Goal: Information Seeking & Learning: Learn about a topic

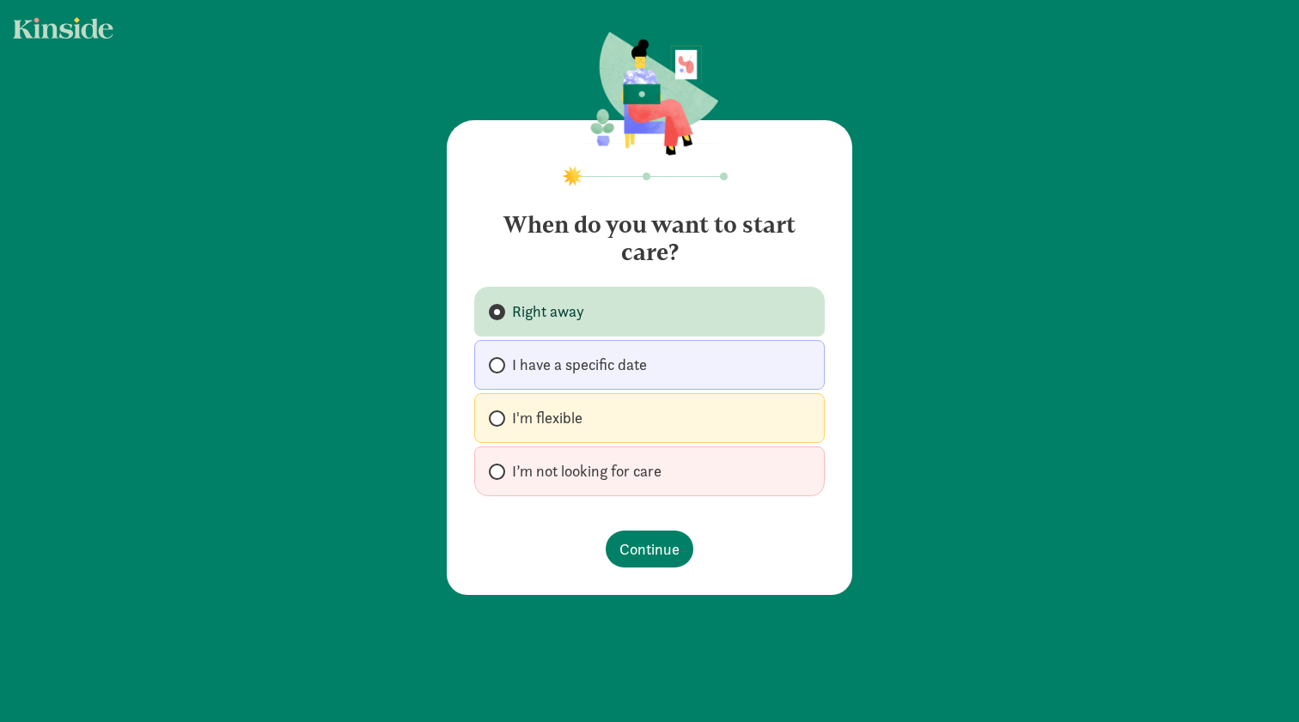
click at [550, 365] on span "I have a specific date" at bounding box center [579, 365] width 135 height 21
click at [500, 365] on input "I have a specific date" at bounding box center [494, 365] width 11 height 11
radio input "true"
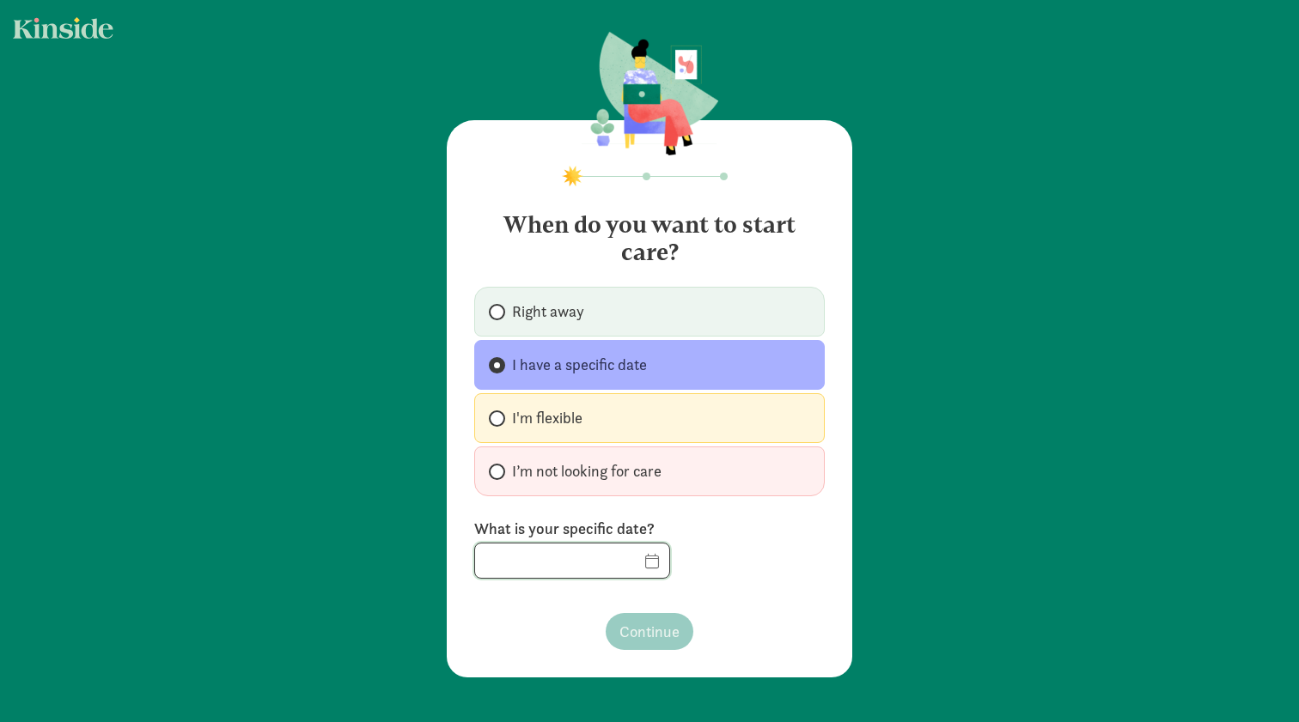
click at [648, 566] on input "text" at bounding box center [572, 561] width 194 height 34
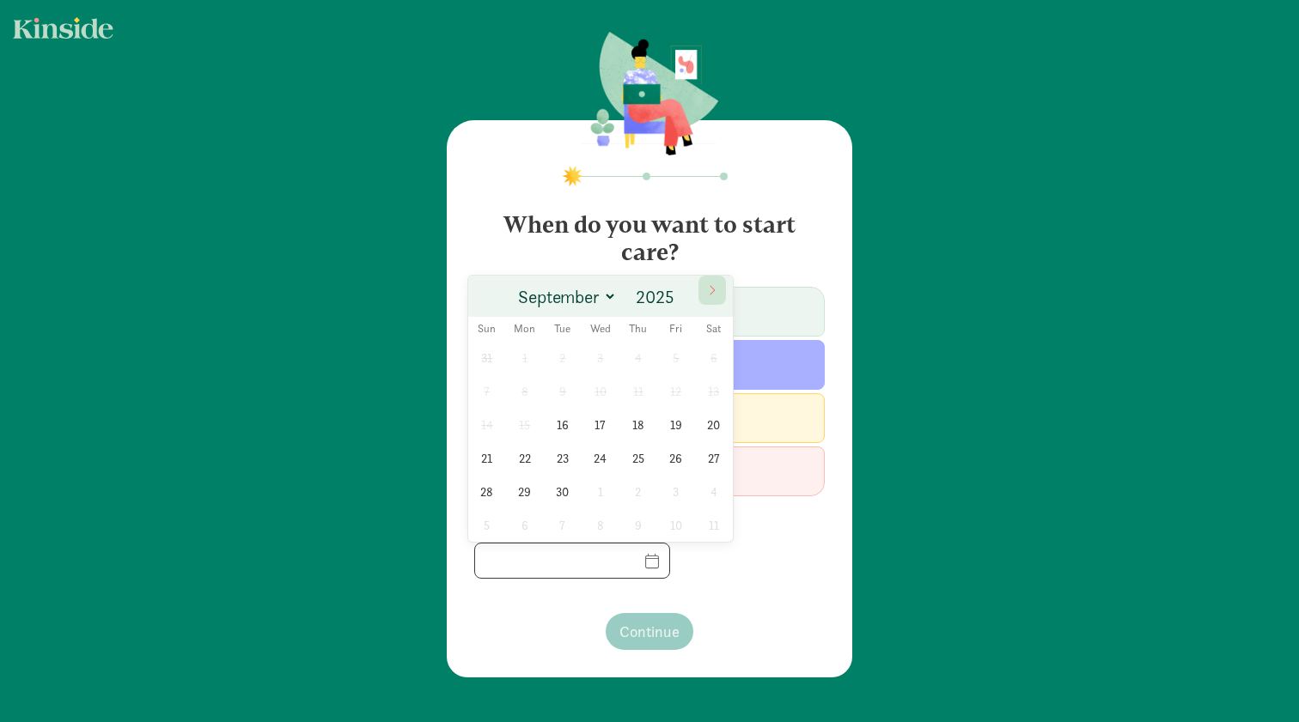
click at [716, 279] on span at bounding box center [711, 290] width 27 height 29
select select "11"
click at [716, 279] on span at bounding box center [711, 290] width 27 height 29
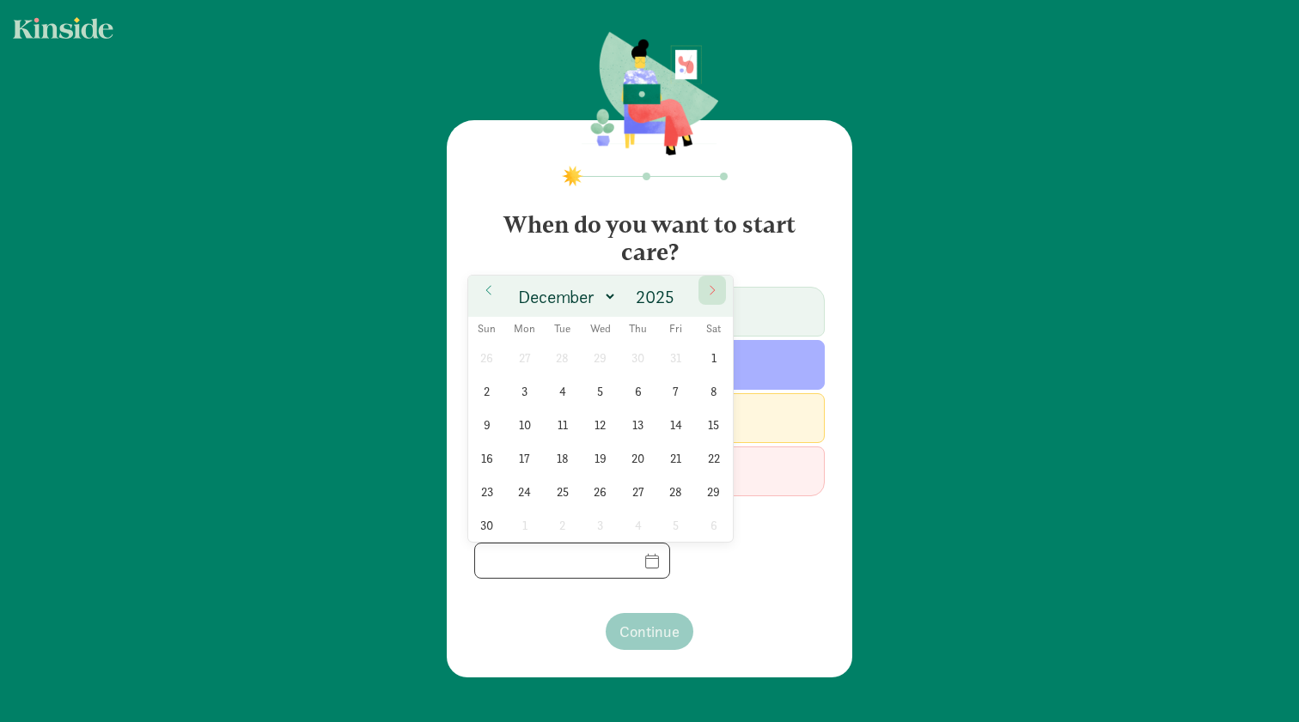
type input "2026"
click at [716, 279] on span at bounding box center [711, 290] width 27 height 29
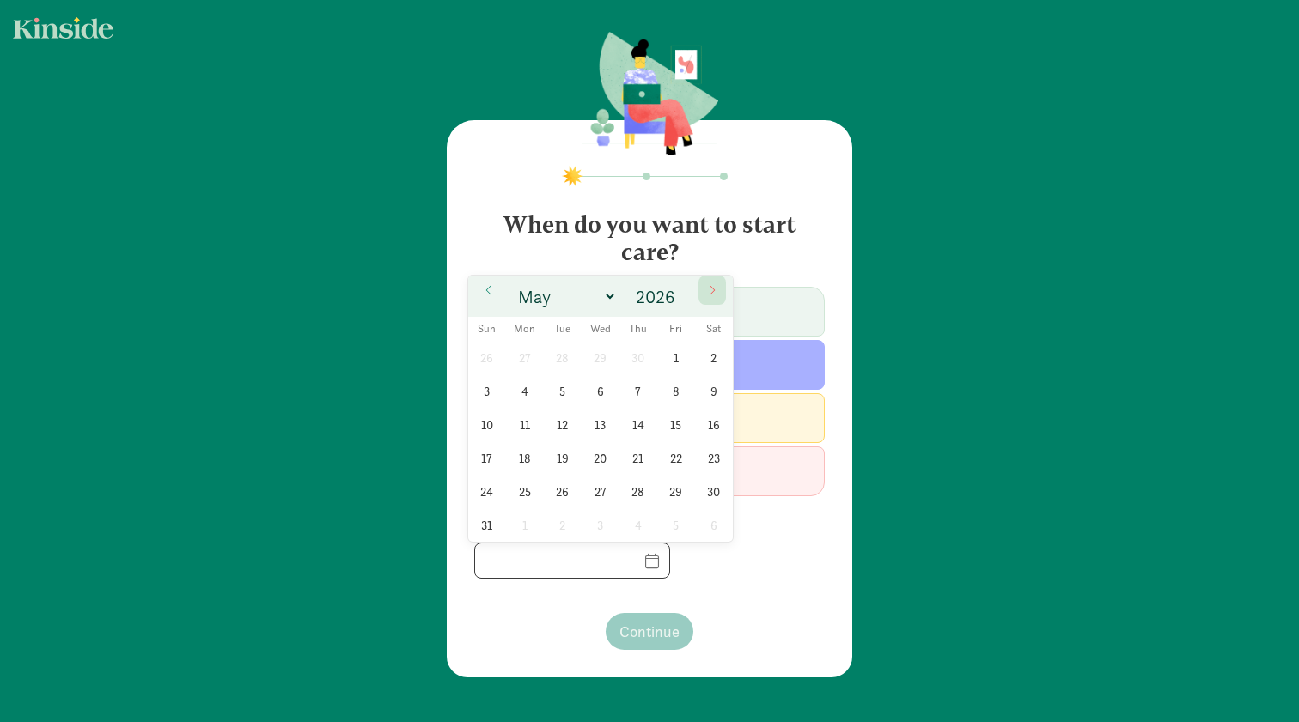
click at [716, 279] on span at bounding box center [711, 290] width 27 height 29
select select "6"
click at [531, 422] on span "13" at bounding box center [524, 424] width 33 height 33
type input "[DATE]"
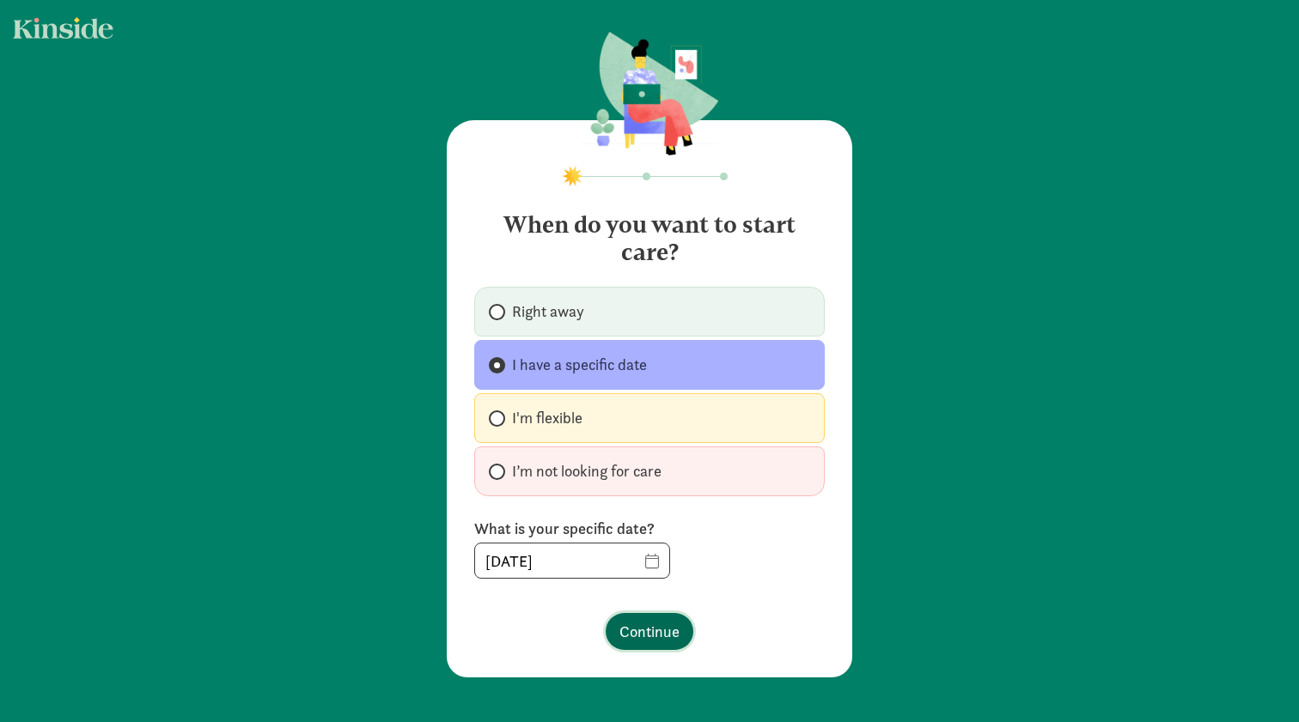
click at [635, 630] on span "Continue" at bounding box center [649, 631] width 60 height 23
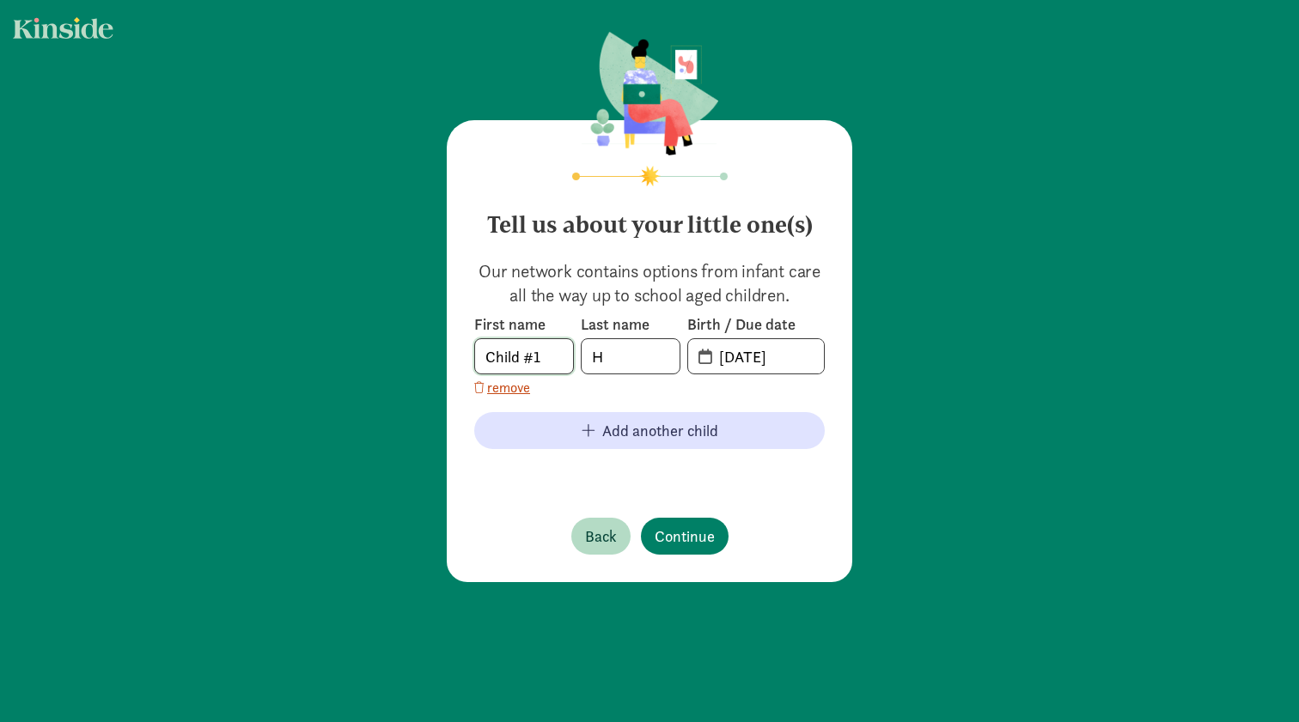
drag, startPoint x: 547, startPoint y: 356, endPoint x: 431, endPoint y: 356, distance: 116.0
click at [431, 356] on div "Tell us about your little one(s) Our network contains options from infant care …" at bounding box center [649, 308] width 1299 height 617
click at [521, 390] on span "remove" at bounding box center [508, 388] width 43 height 21
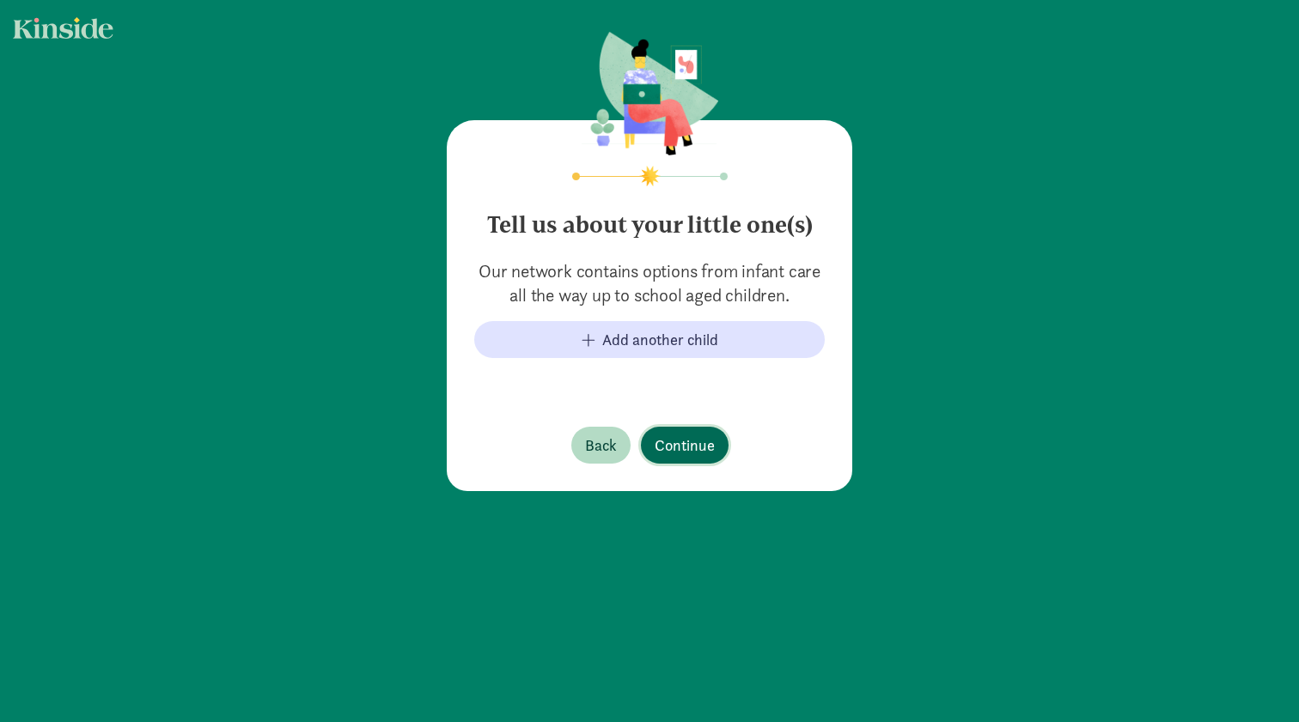
click at [667, 442] on span "Continue" at bounding box center [685, 445] width 60 height 23
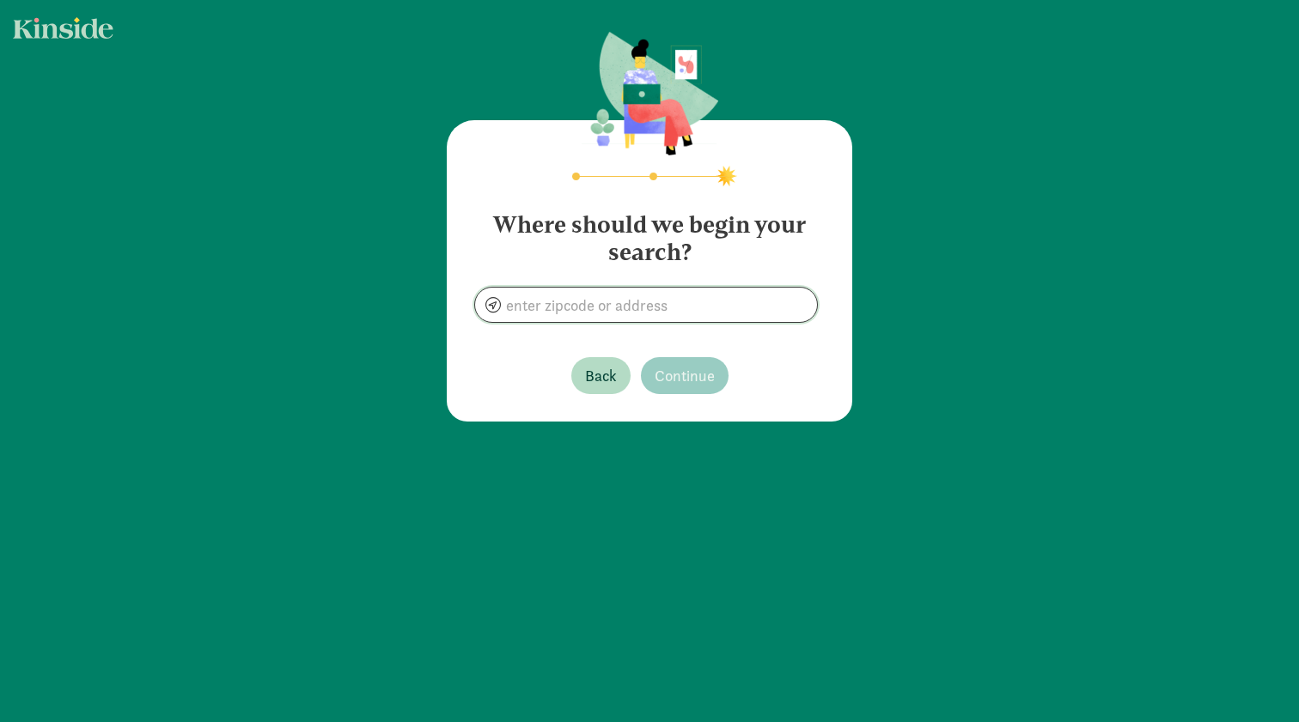
click at [670, 311] on input at bounding box center [646, 305] width 342 height 34
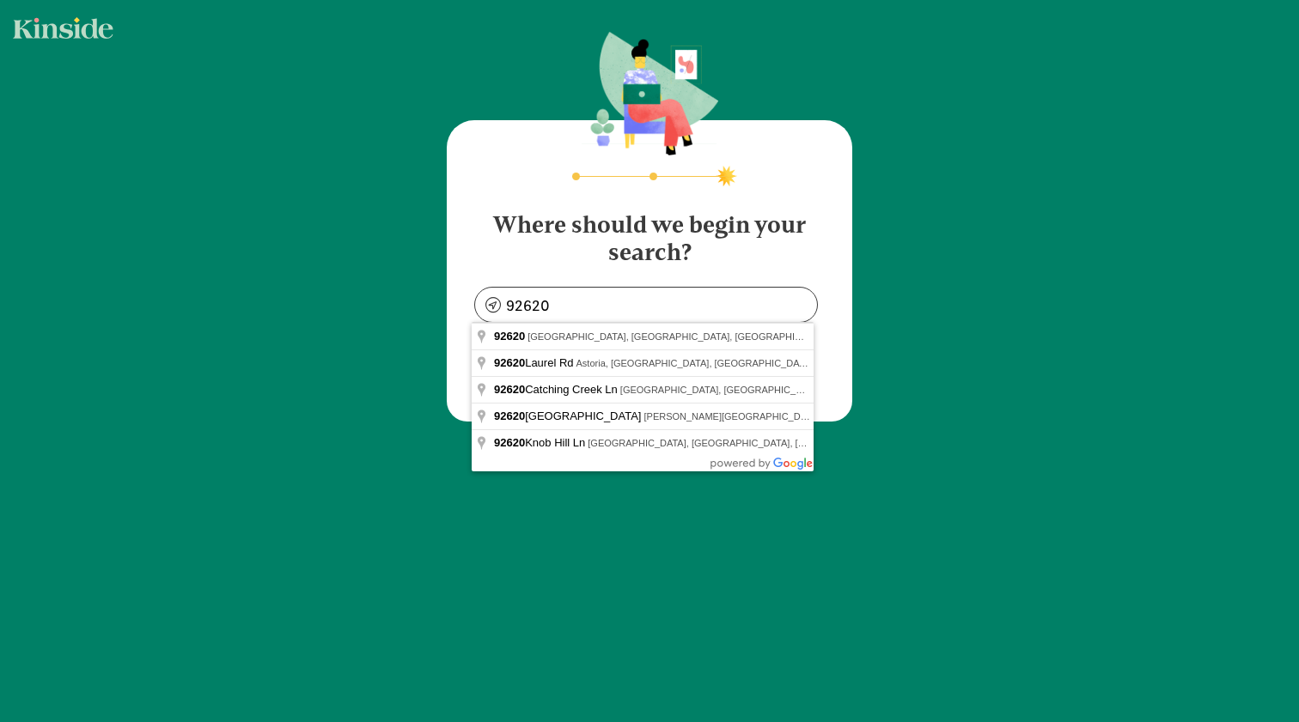
type input "[GEOGRAPHIC_DATA], [GEOGRAPHIC_DATA]"
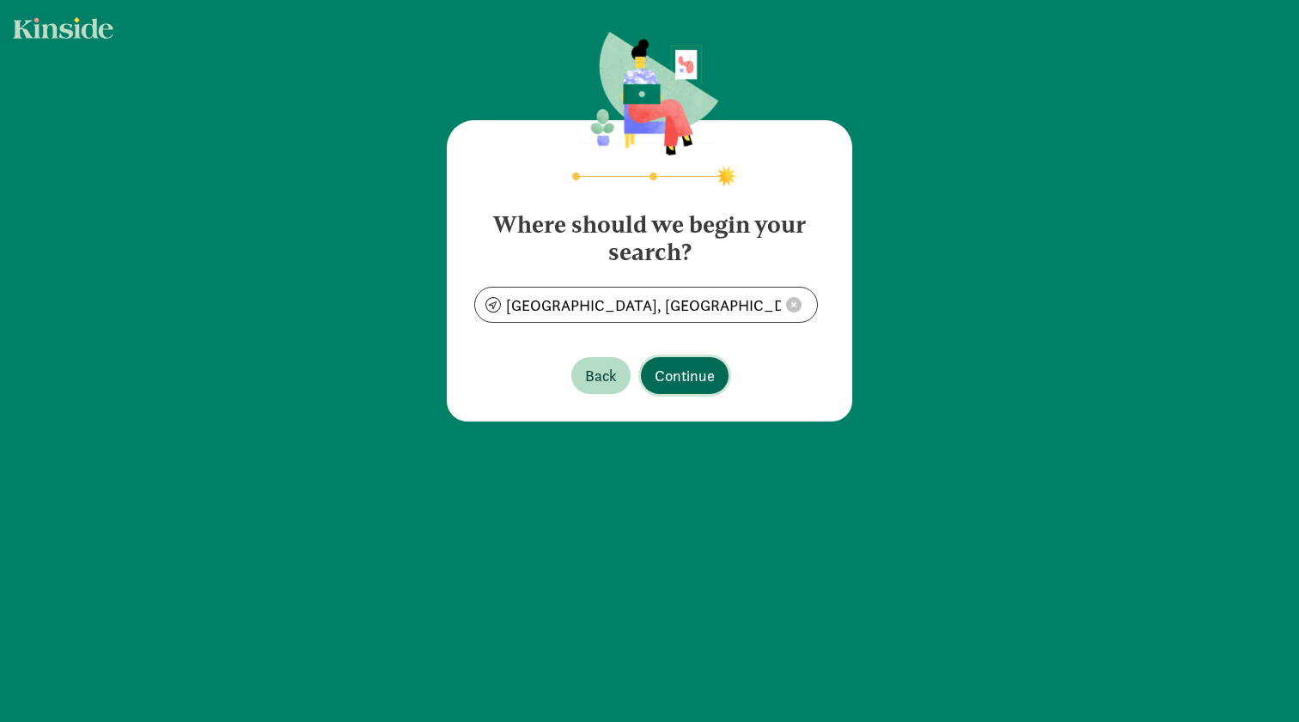
click at [669, 375] on span "Continue" at bounding box center [685, 375] width 60 height 23
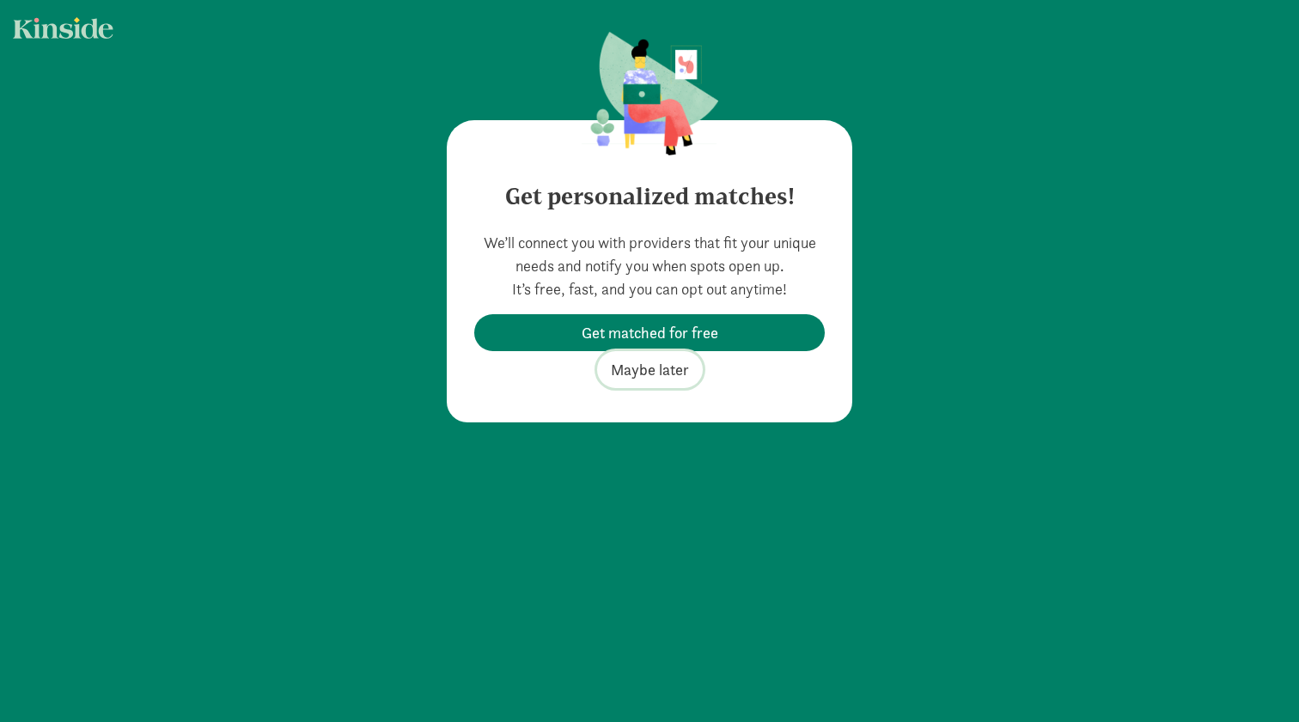
click at [669, 374] on span "Maybe later" at bounding box center [650, 369] width 78 height 23
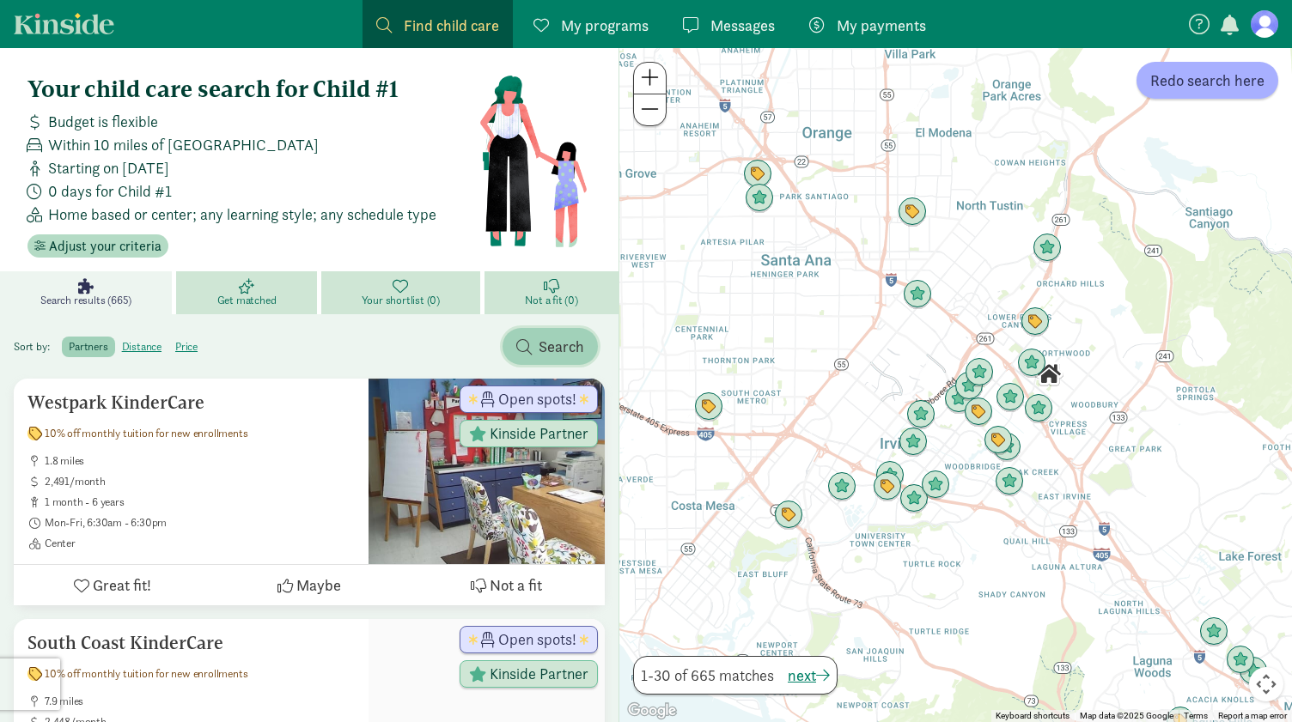
click at [545, 347] on span "Search" at bounding box center [562, 346] width 46 height 23
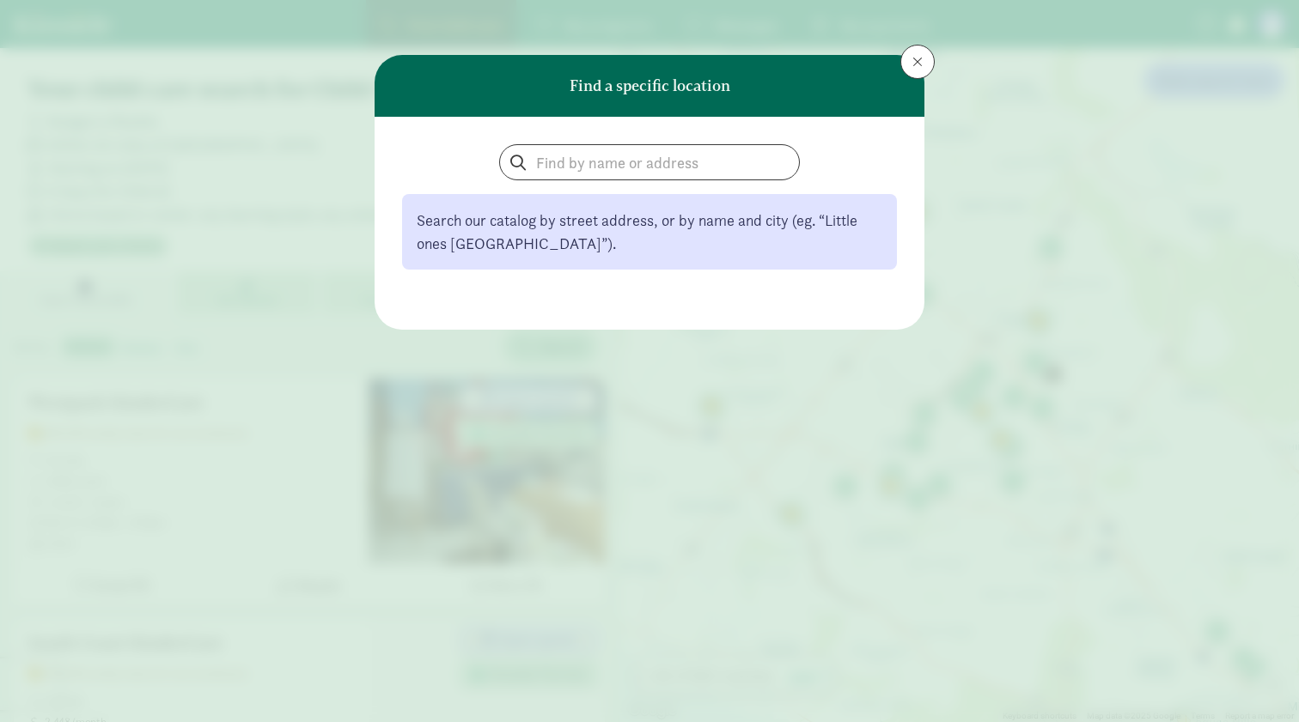
click at [606, 181] on div "Search our catalog by street address, or by name and city (eg. “Little ones [GE…" at bounding box center [649, 206] width 495 height 125
click at [610, 168] on input "search" at bounding box center [649, 162] width 299 height 34
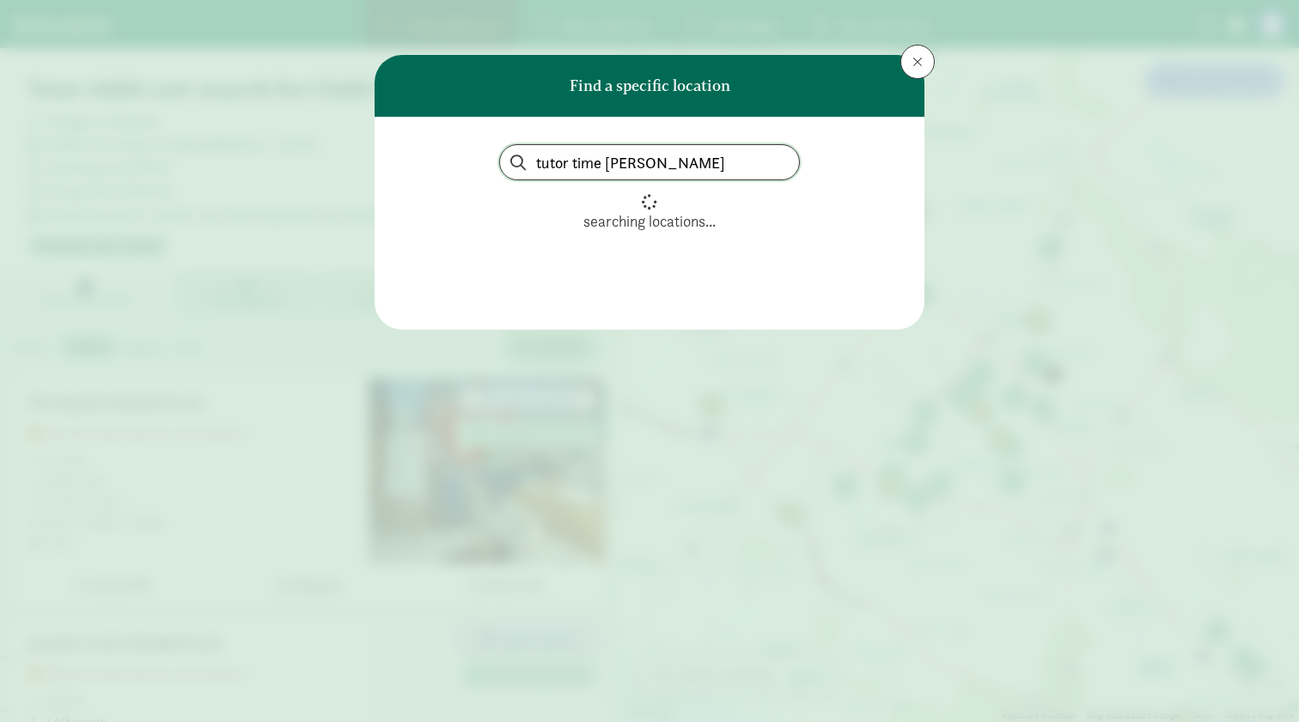
type input "tutor time [PERSON_NAME]"
click at [625, 218] on div "Tutor Time Child Care/Learning Center" at bounding box center [619, 212] width 435 height 23
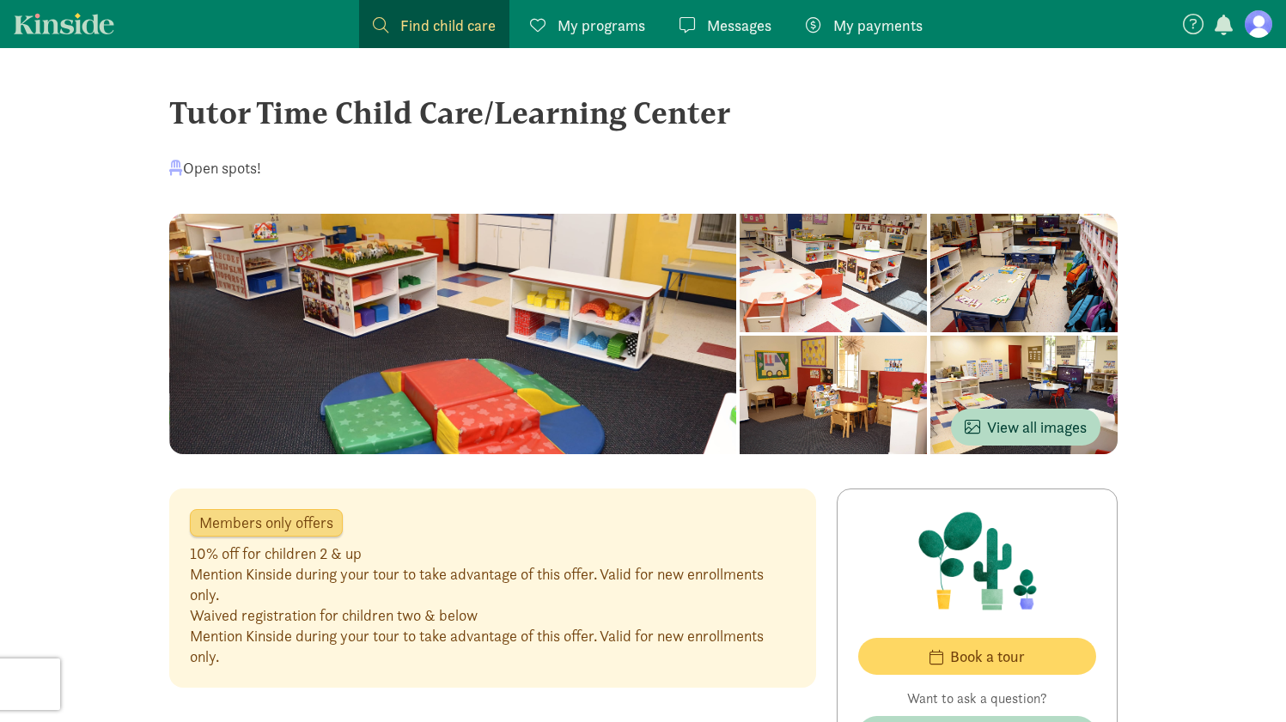
click at [435, 26] on span "Find child care" at bounding box center [447, 25] width 95 height 23
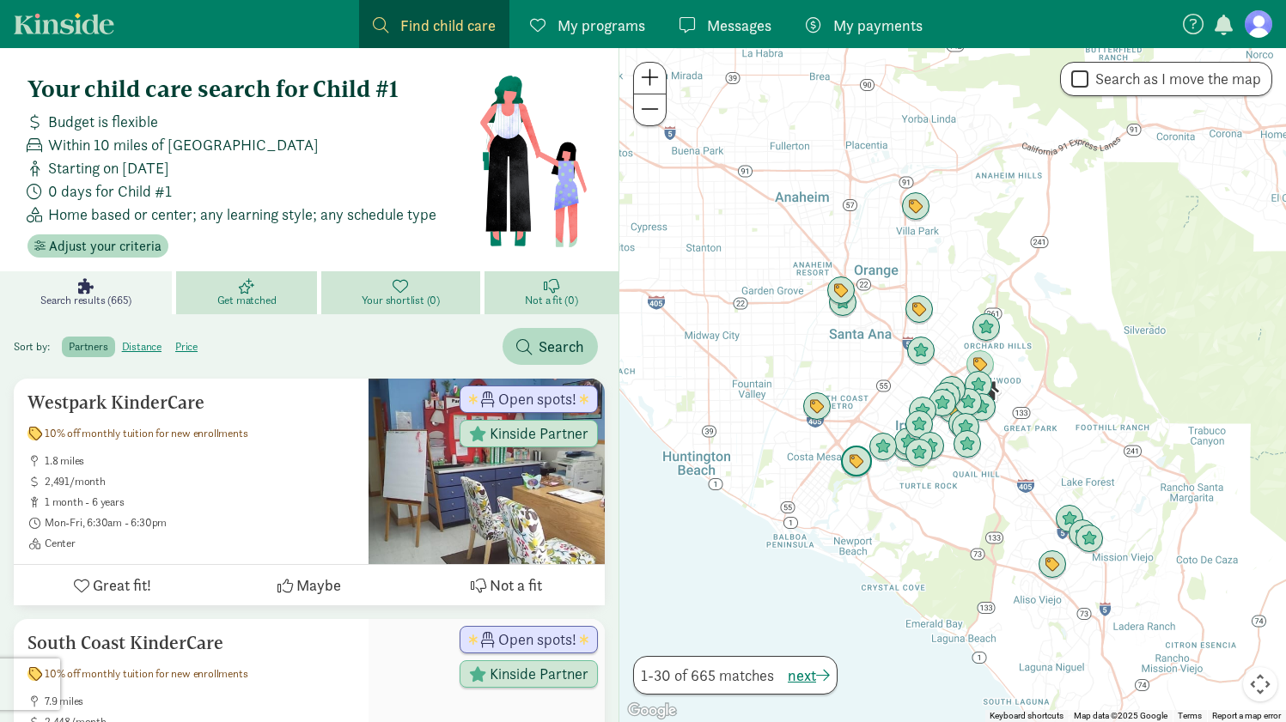
click at [861, 466] on img "Click to see details" at bounding box center [856, 462] width 33 height 33
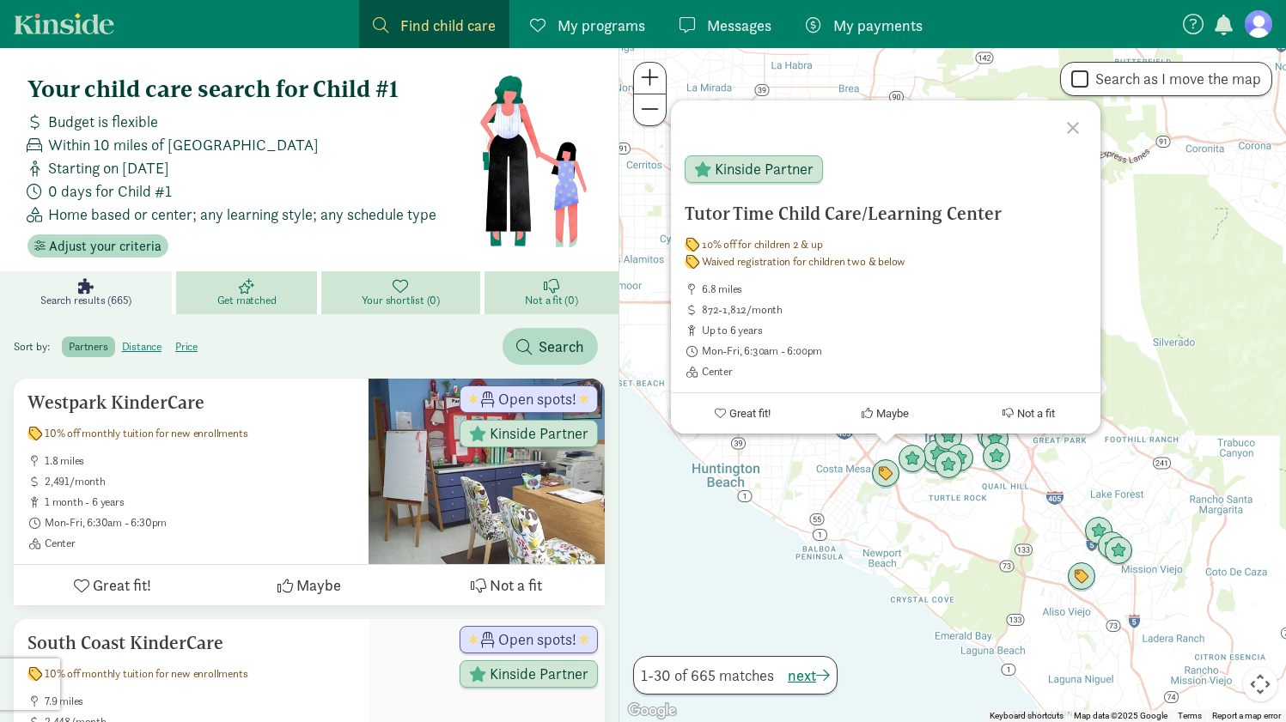
click at [784, 536] on div "Tutor Time Child Care/Learning Center 10% off for children 2 & up Waived regist…" at bounding box center [952, 385] width 667 height 674
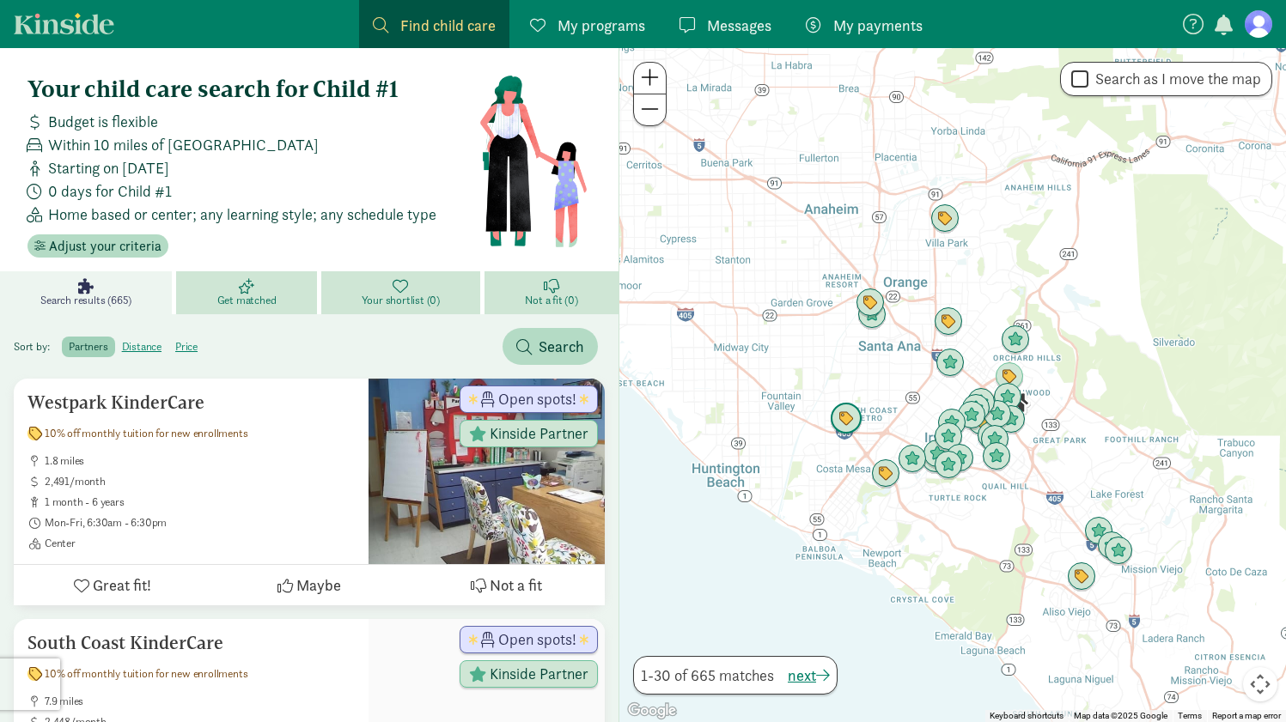
click at [849, 425] on img "Click to see details" at bounding box center [846, 419] width 33 height 33
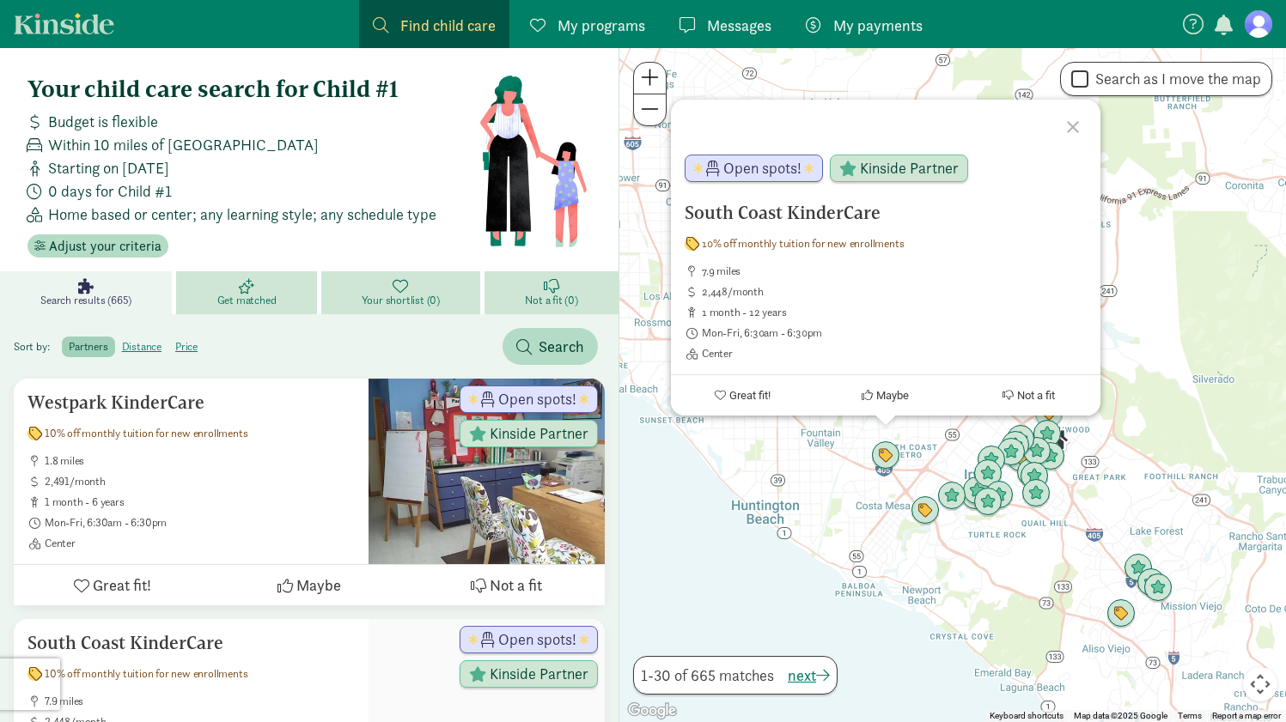
click at [950, 442] on div "To navigate, press the arrow keys. South Coast KinderCare 10% off monthly tuiti…" at bounding box center [952, 385] width 667 height 674
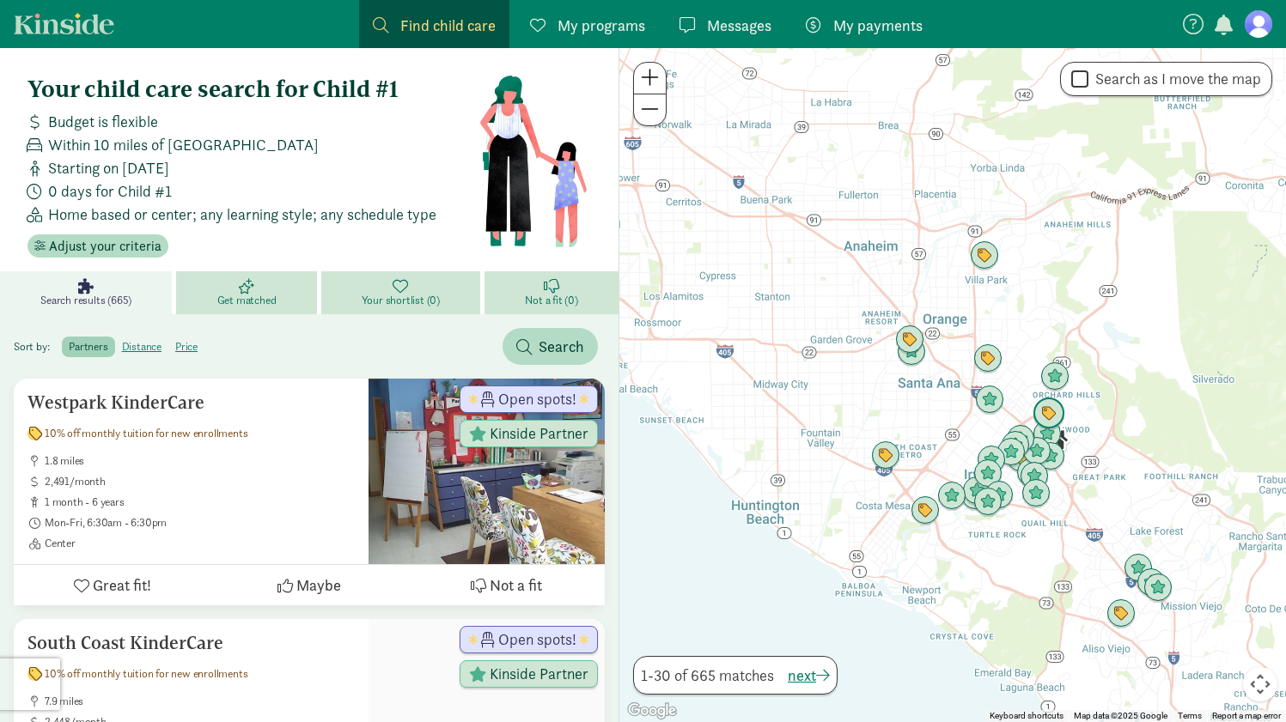
click at [1048, 417] on img "Click to see details" at bounding box center [1048, 414] width 33 height 33
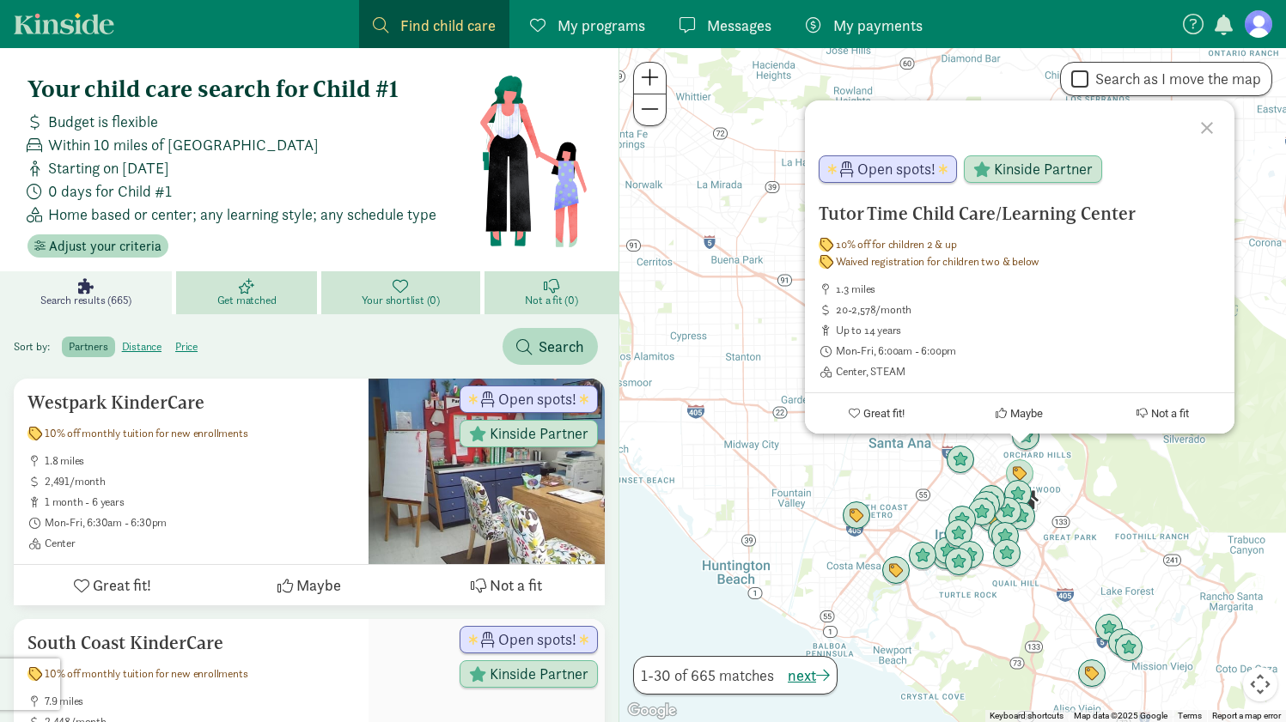
click at [943, 496] on div "Tutor Time Child Care/Learning Center 10% off for children 2 & up Waived regist…" at bounding box center [952, 385] width 667 height 674
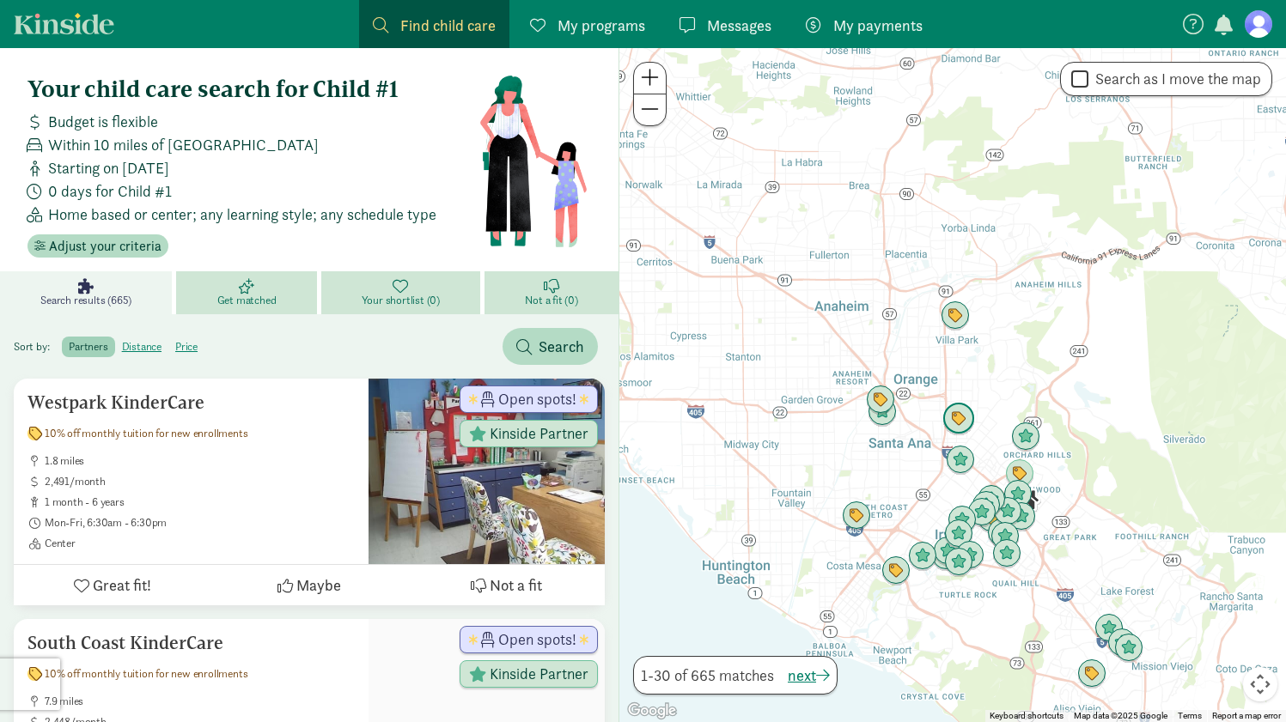
click at [966, 417] on img "Click to see details" at bounding box center [958, 419] width 33 height 33
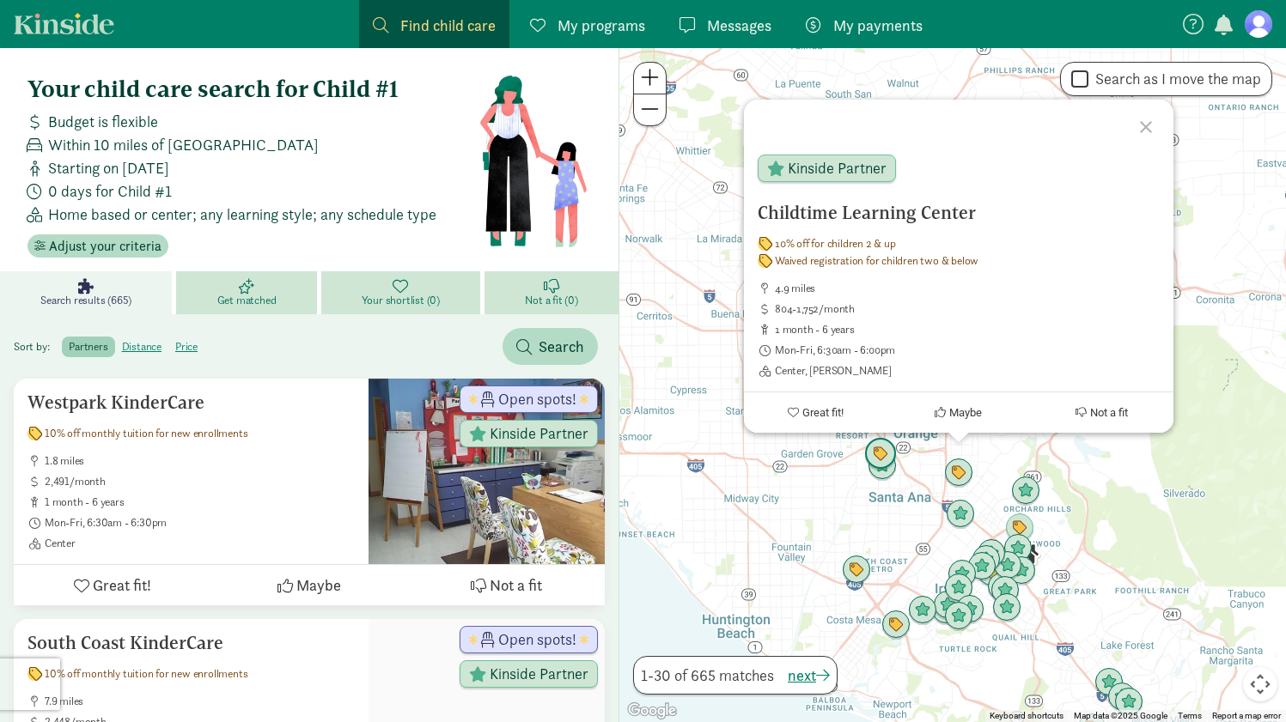
click at [884, 448] on img "Click to see details" at bounding box center [880, 454] width 33 height 33
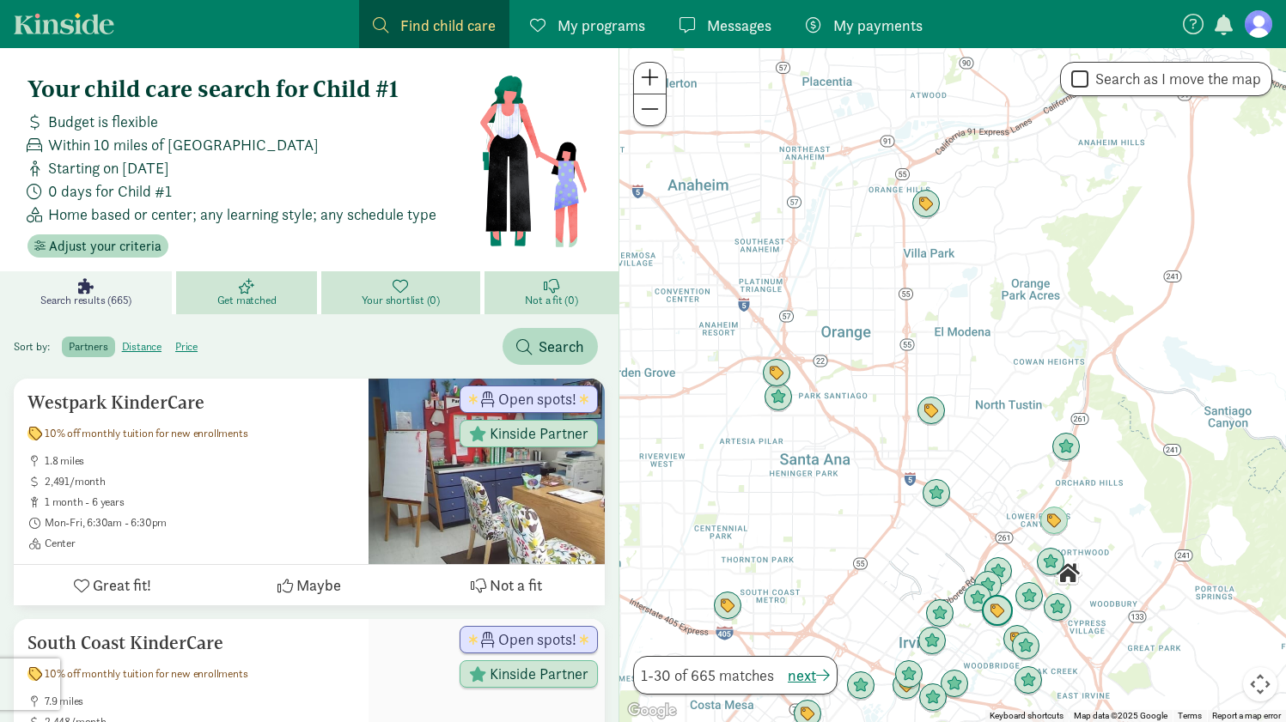
click at [993, 619] on img "Click to see details" at bounding box center [997, 611] width 33 height 33
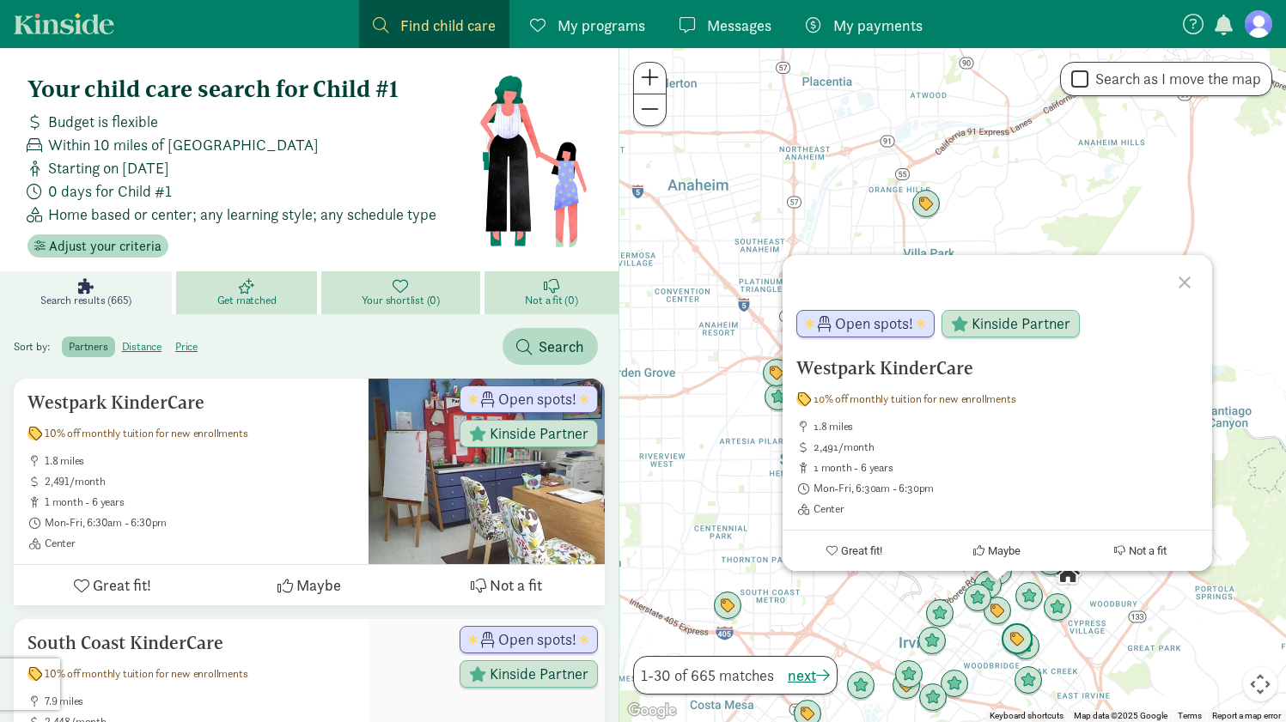
click at [1010, 641] on img "Click to see details" at bounding box center [1017, 640] width 33 height 33
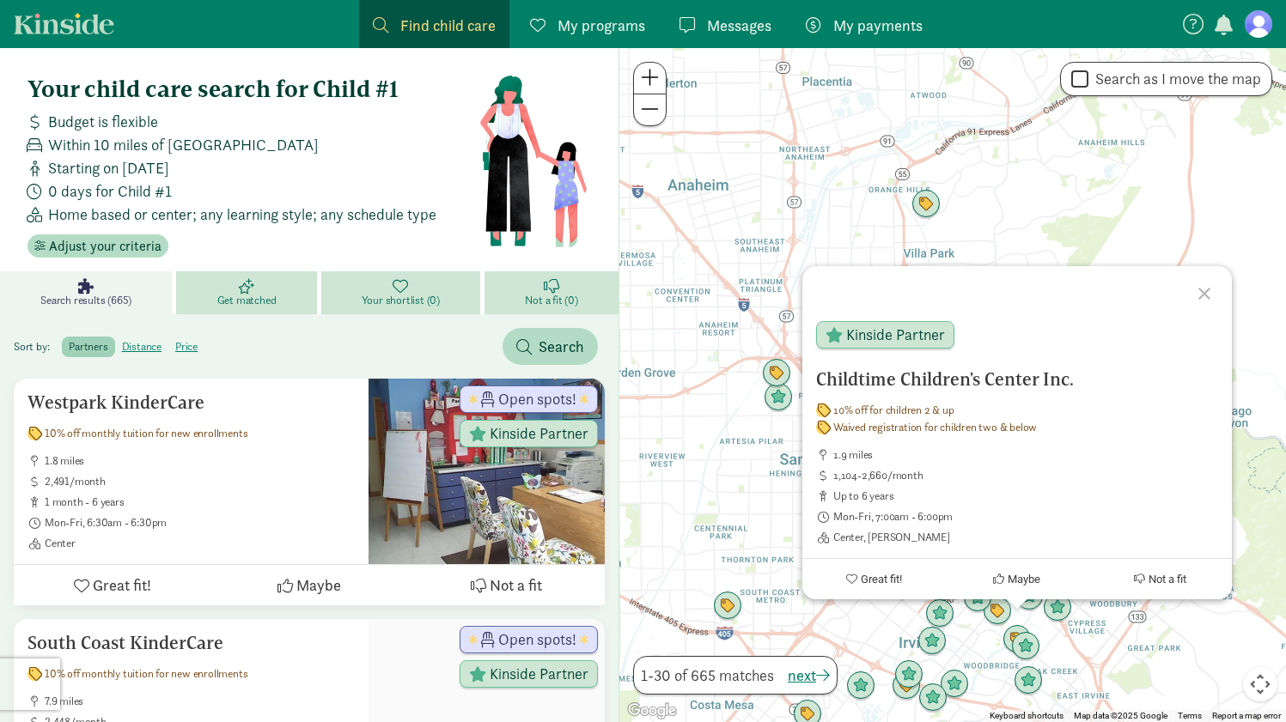
click at [1111, 629] on div "To navigate, press the arrow keys. Childtime Children's Center Inc. 10% off for…" at bounding box center [952, 385] width 667 height 674
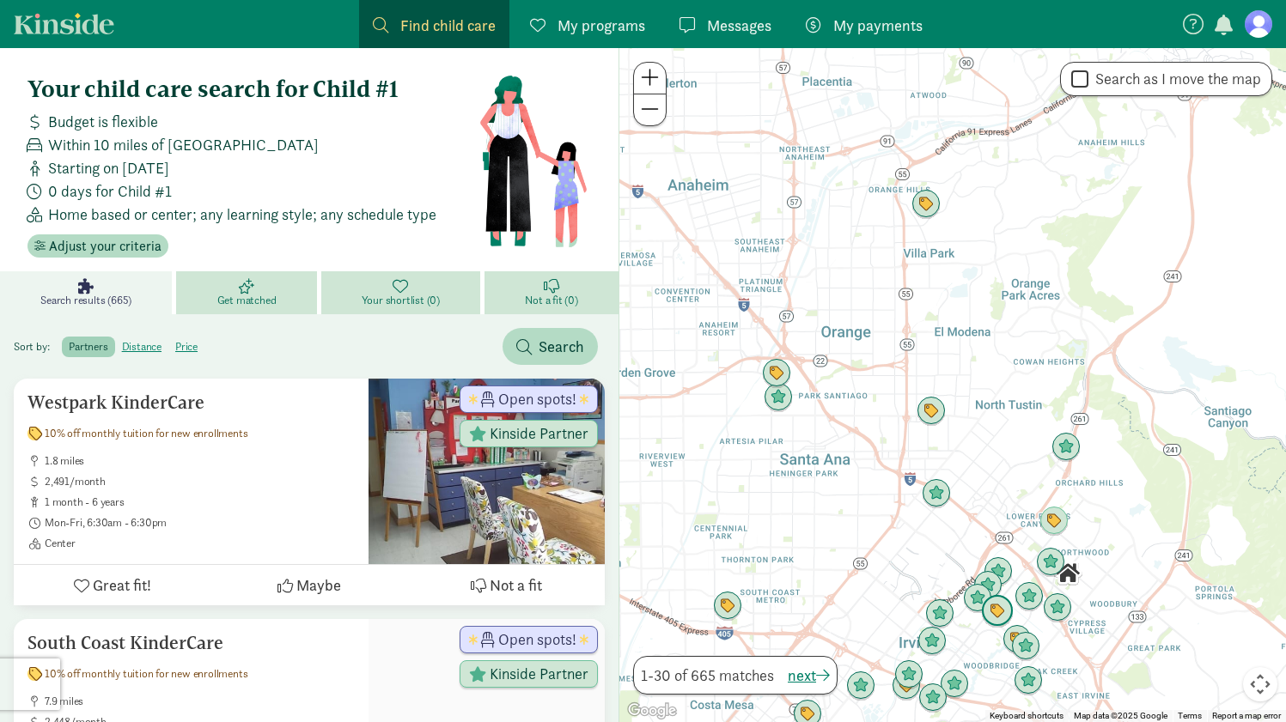
click at [996, 606] on img "Click to see details" at bounding box center [997, 611] width 33 height 33
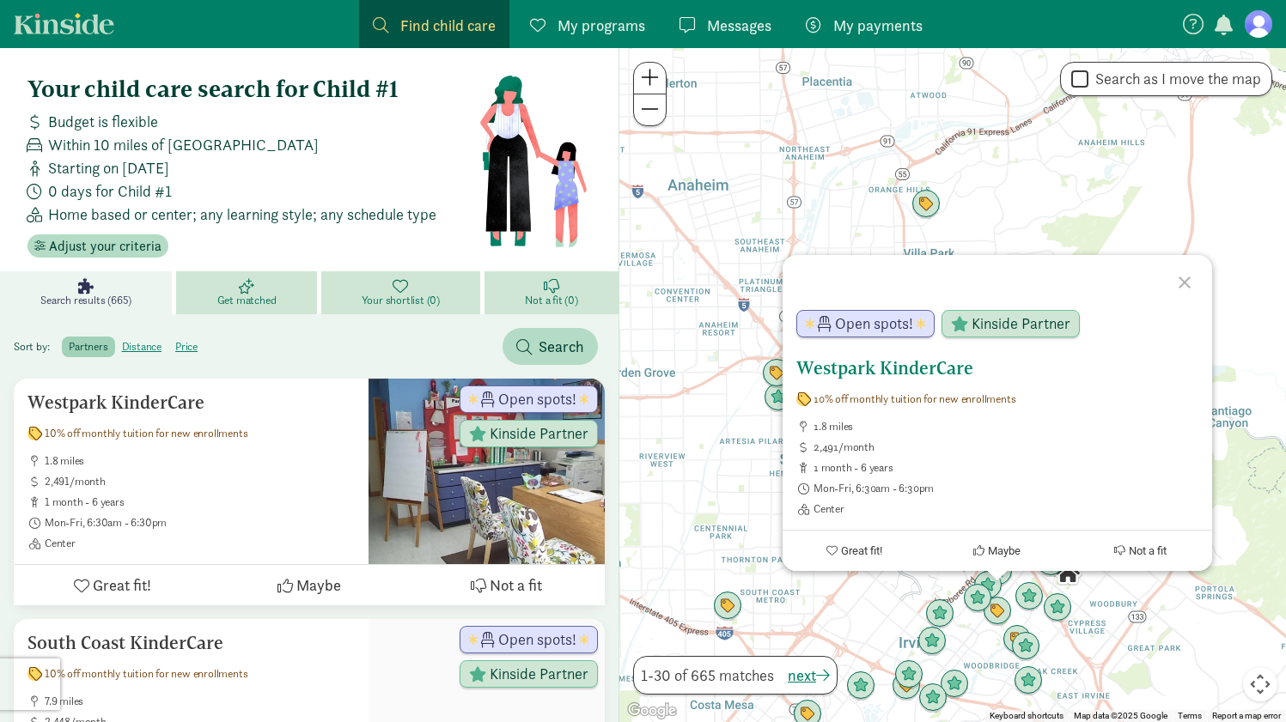
click at [874, 456] on ul "1.8 miles 2,491/month 1 month - 6 years Mon-Fri, 6:30am - 6:30pm Center" at bounding box center [997, 468] width 402 height 96
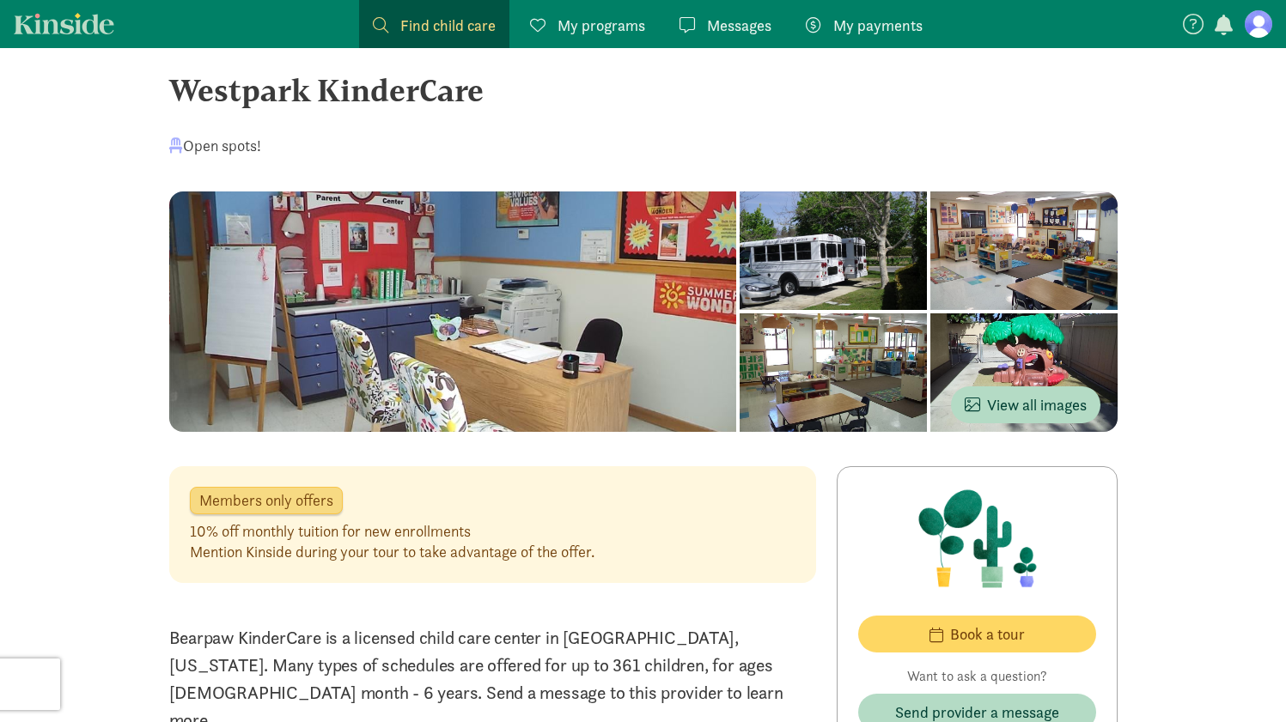
scroll to position [18, 0]
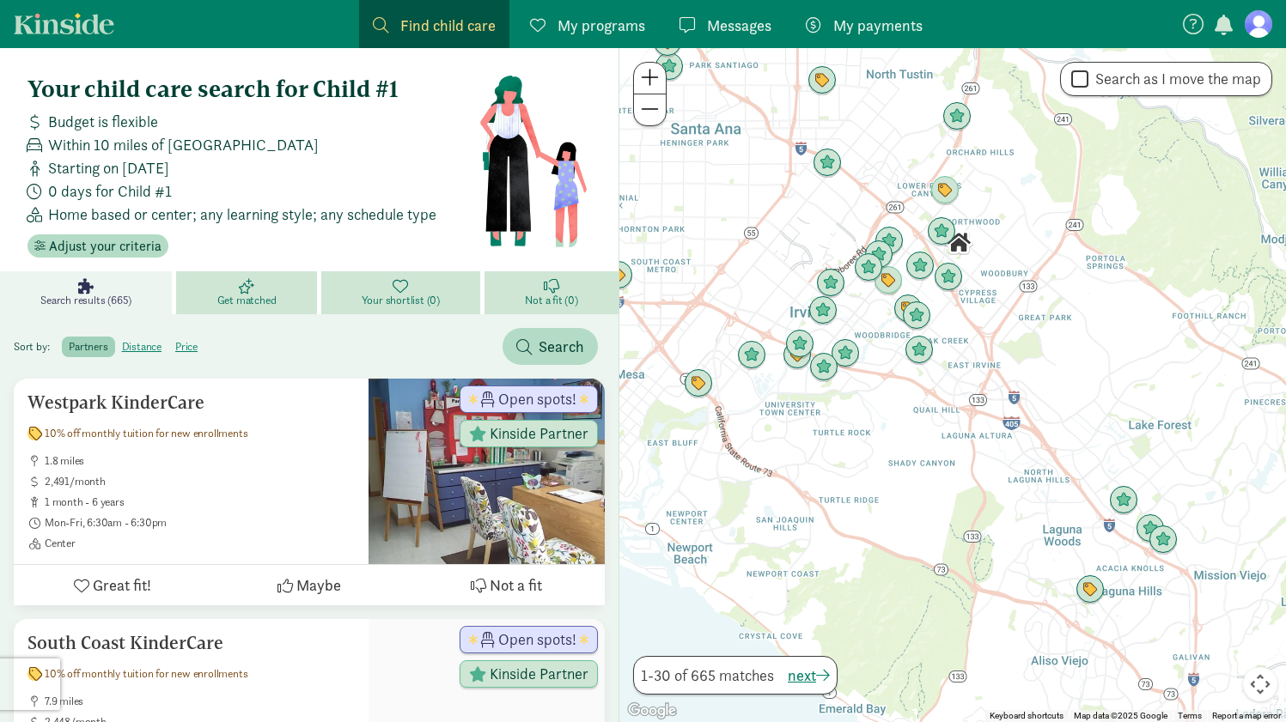
drag, startPoint x: 1071, startPoint y: 392, endPoint x: 1131, endPoint y: 241, distance: 162.7
click at [1131, 241] on div at bounding box center [952, 385] width 667 height 674
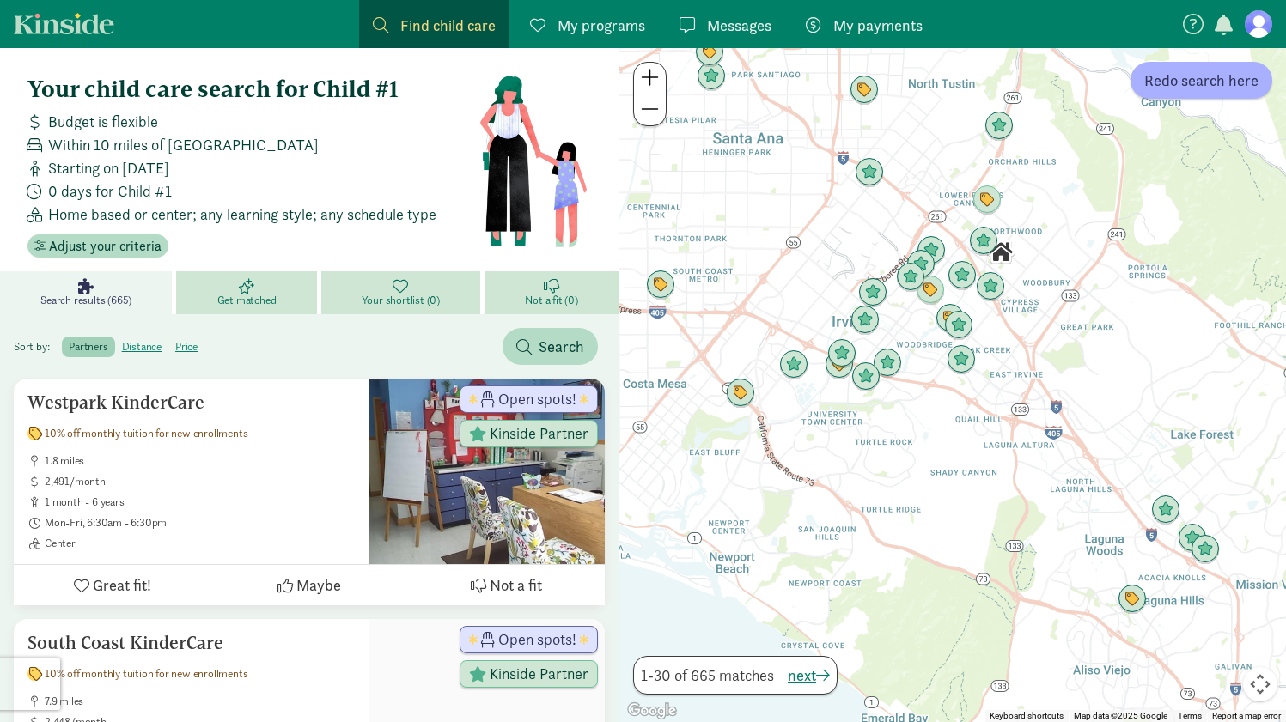
drag, startPoint x: 1126, startPoint y: 267, endPoint x: 1167, endPoint y: 278, distance: 42.7
click at [1167, 278] on div at bounding box center [952, 385] width 667 height 674
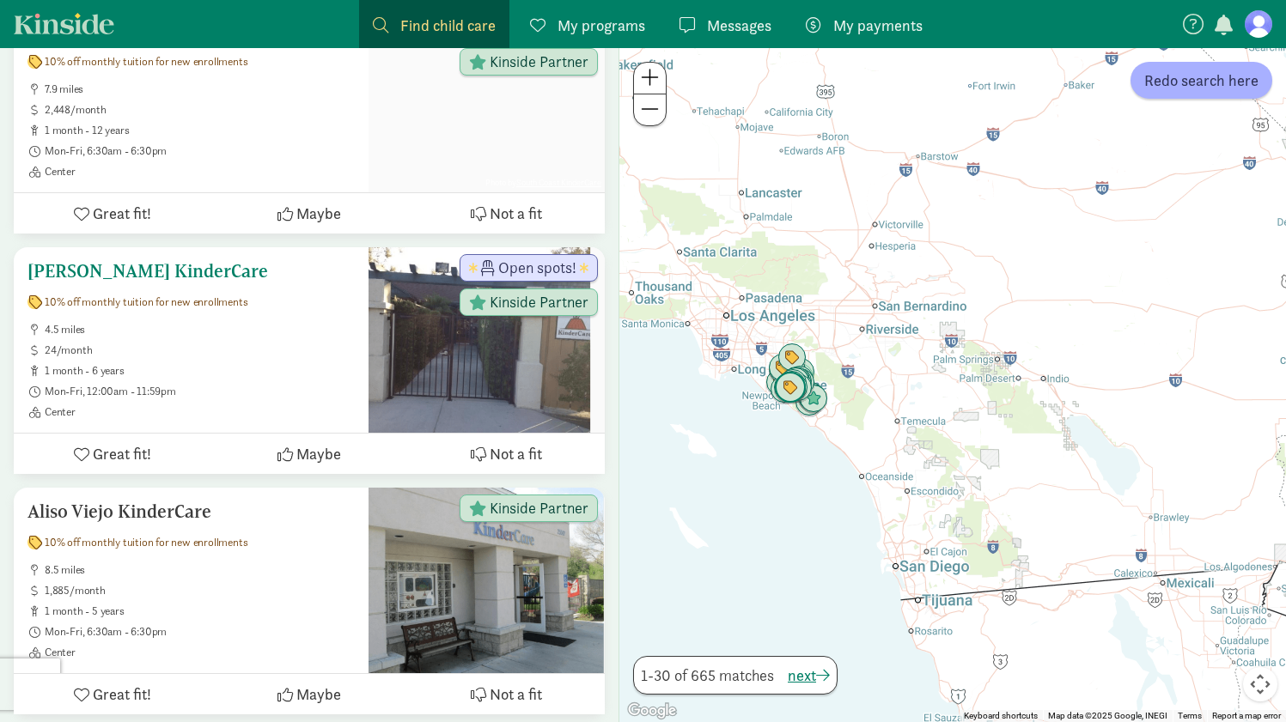
scroll to position [612, 0]
